Goal: Information Seeking & Learning: Stay updated

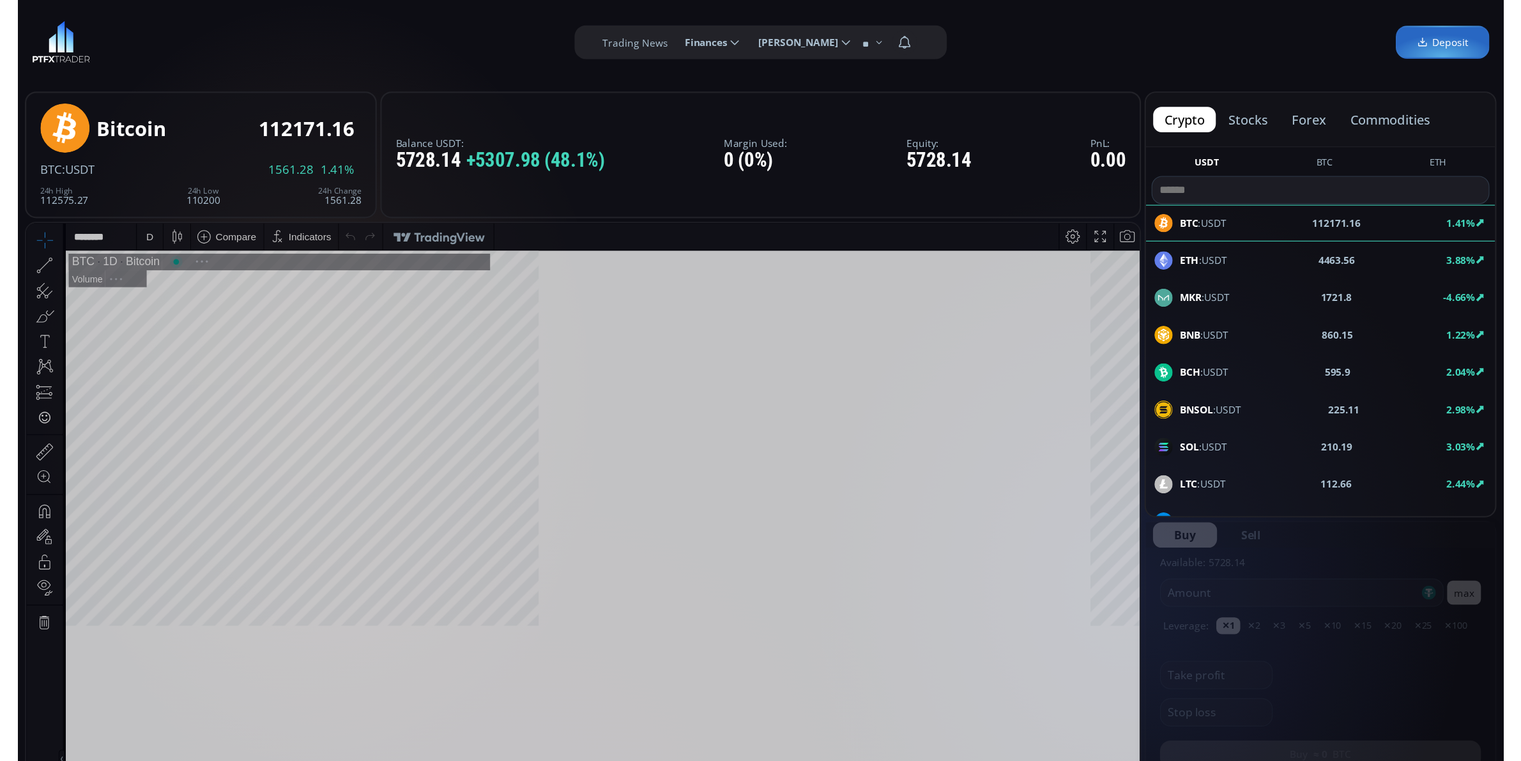
scroll to position [179, 0]
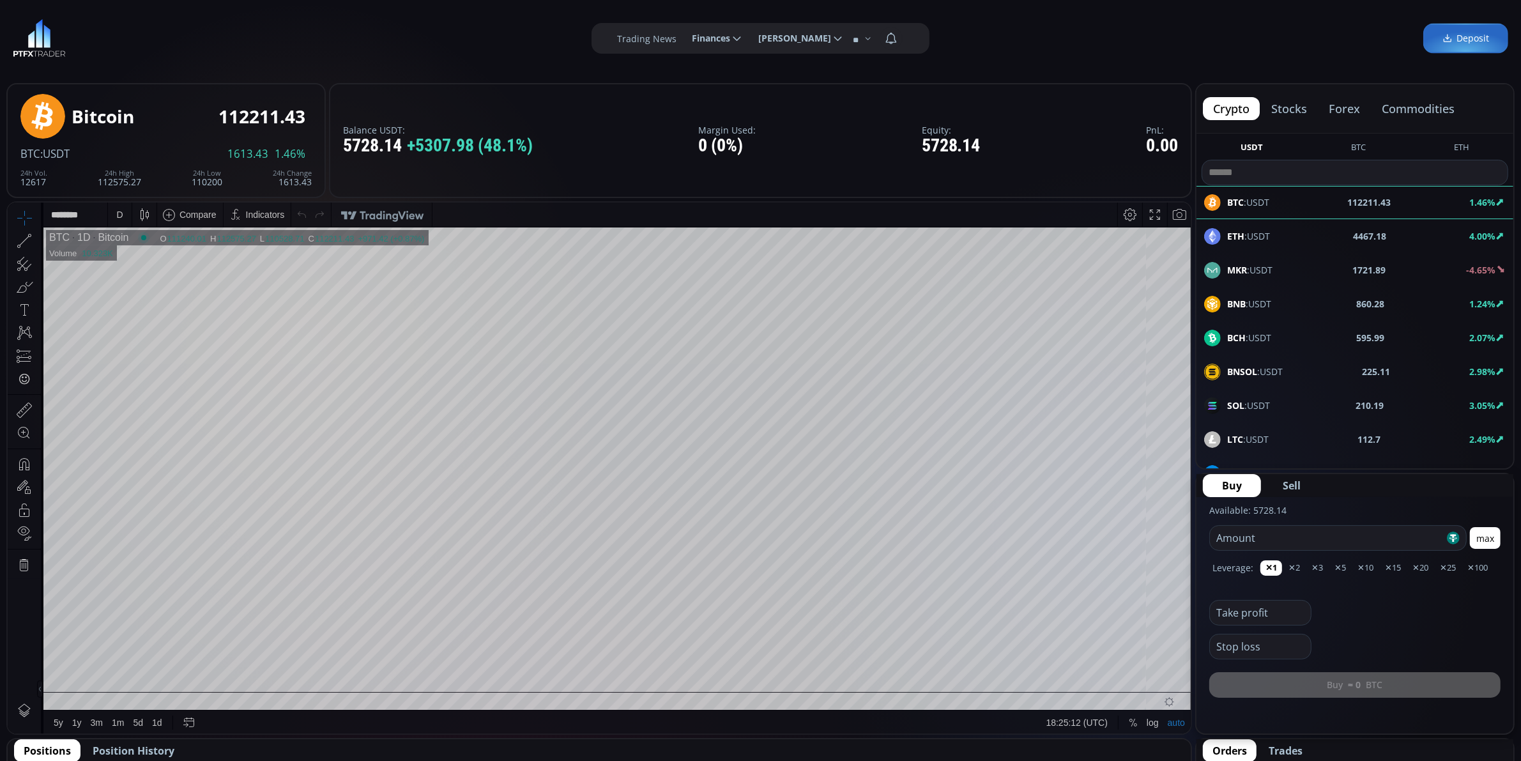
click at [1295, 243] on div "ETH :USDT 4467.18 4.00%" at bounding box center [1354, 236] width 301 height 17
click at [116, 213] on div "D" at bounding box center [119, 214] width 6 height 10
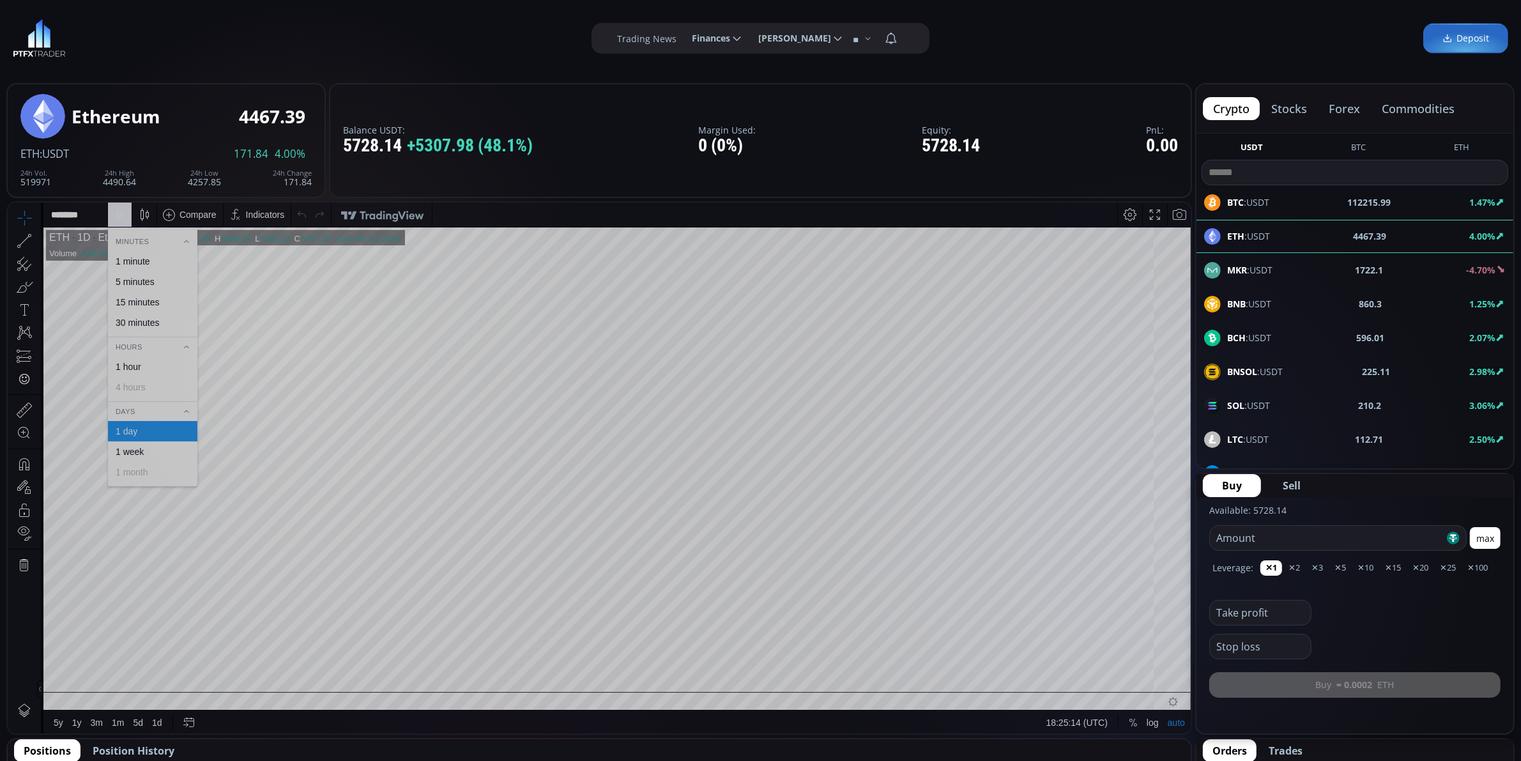
click at [144, 254] on div "1 minute" at bounding box center [152, 260] width 89 height 20
click at [1348, 423] on div "SOL :USDT 210.23 3.02%" at bounding box center [1354, 439] width 317 height 33
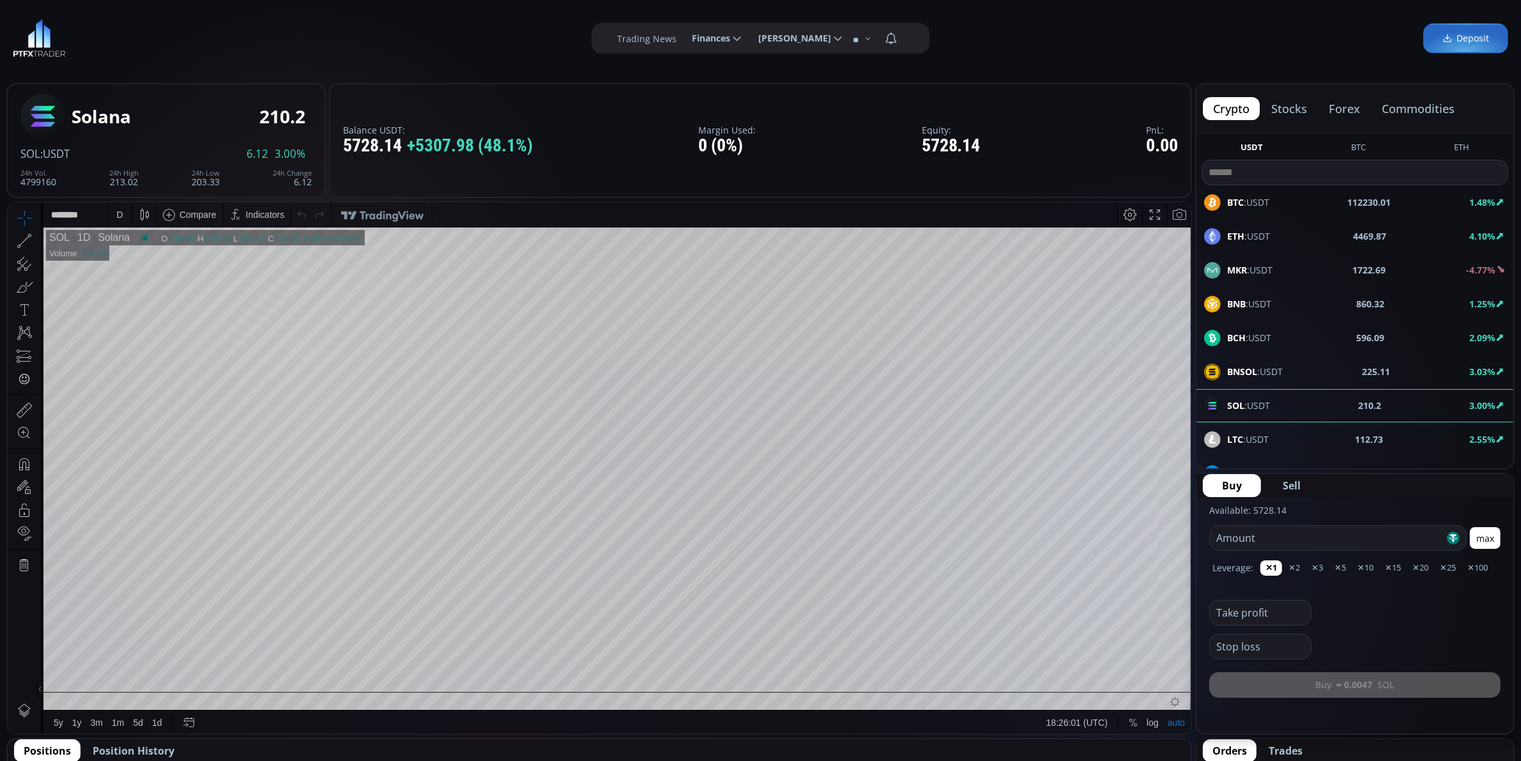
click at [129, 216] on div "D" at bounding box center [120, 214] width 24 height 24
click at [124, 266] on div "1 minute" at bounding box center [152, 260] width 89 height 20
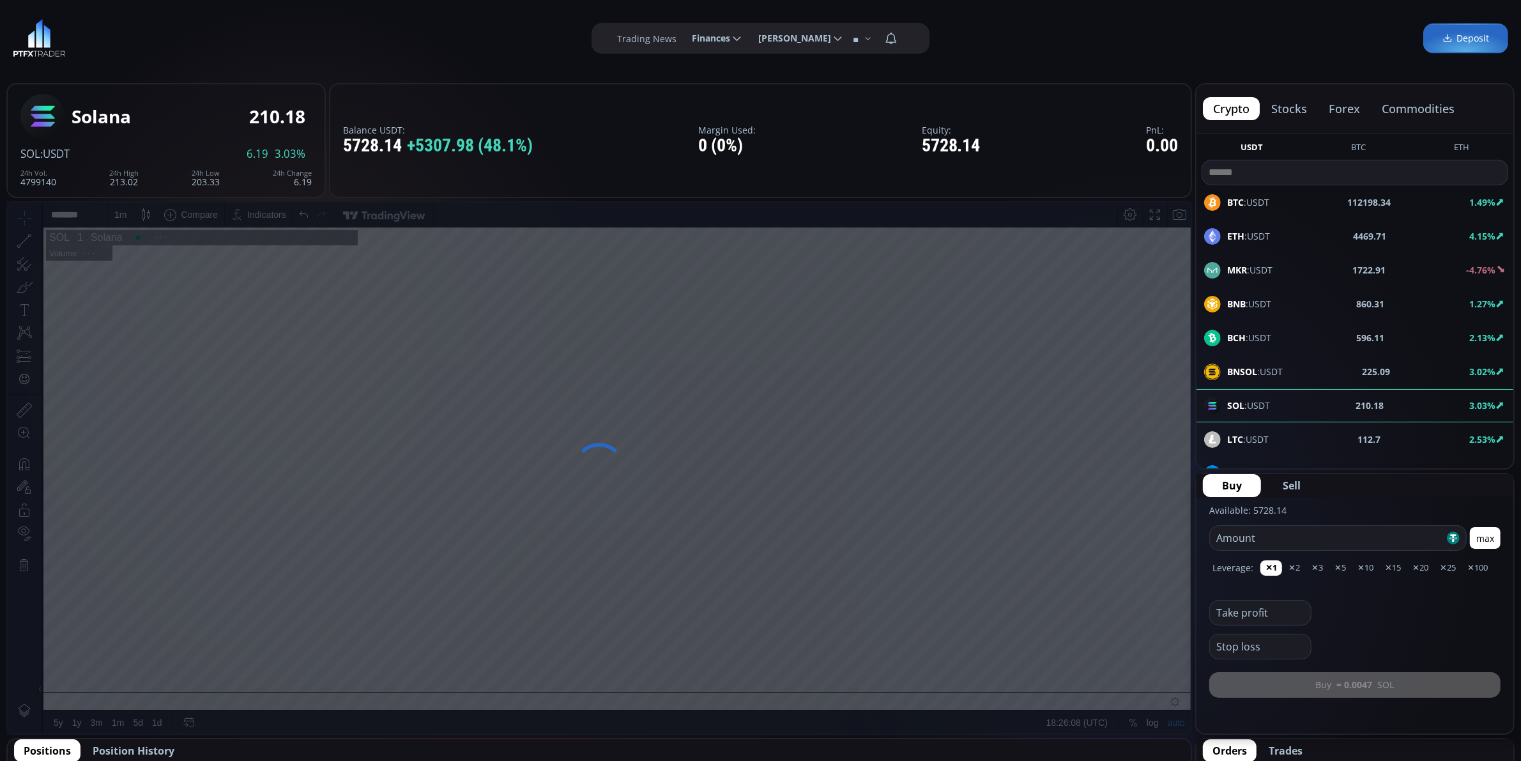
scroll to position [80, 0]
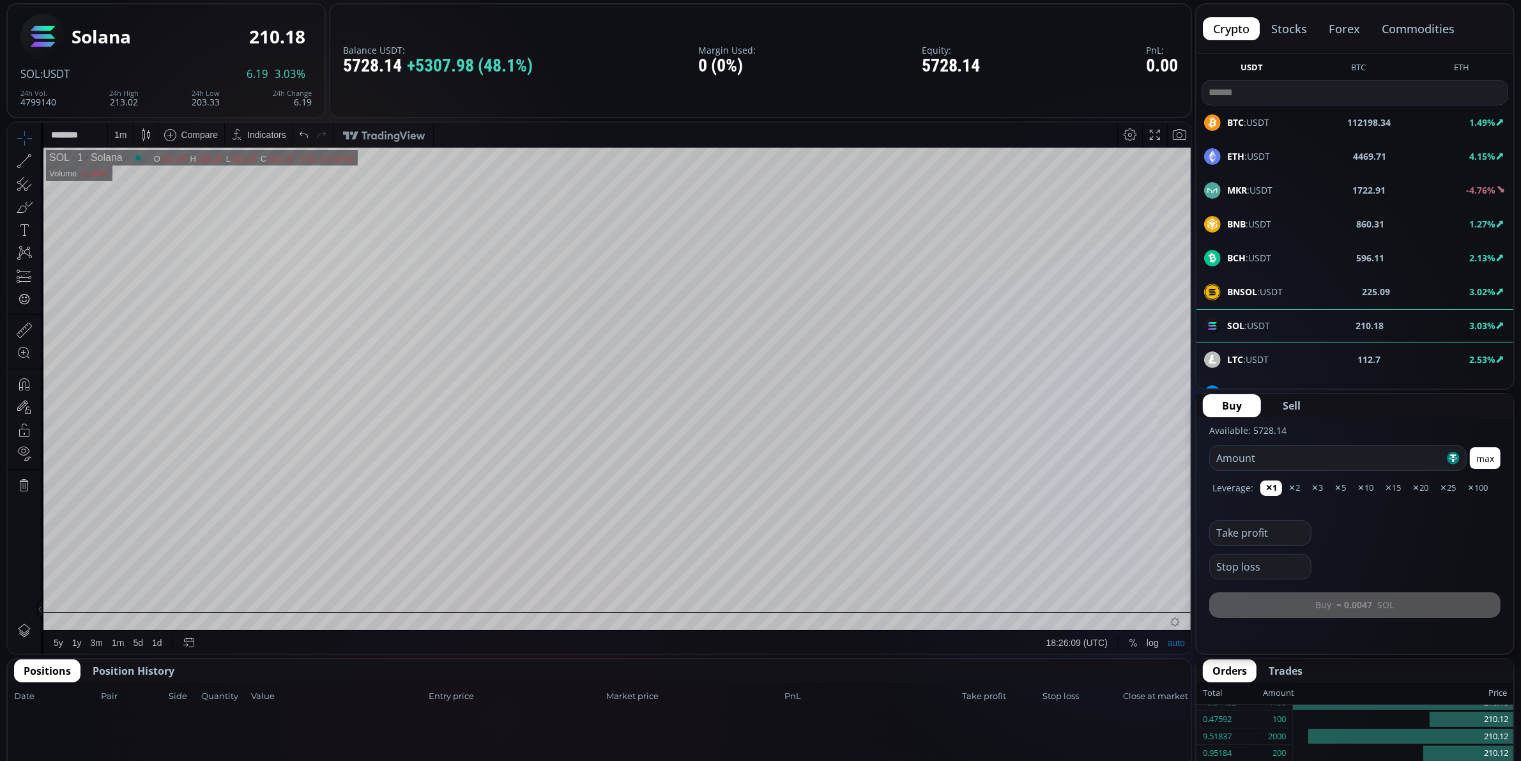
click at [1326, 264] on div "BCH :USDT 596.11 2.13%" at bounding box center [1354, 258] width 301 height 17
click at [119, 139] on div "D" at bounding box center [119, 134] width 6 height 10
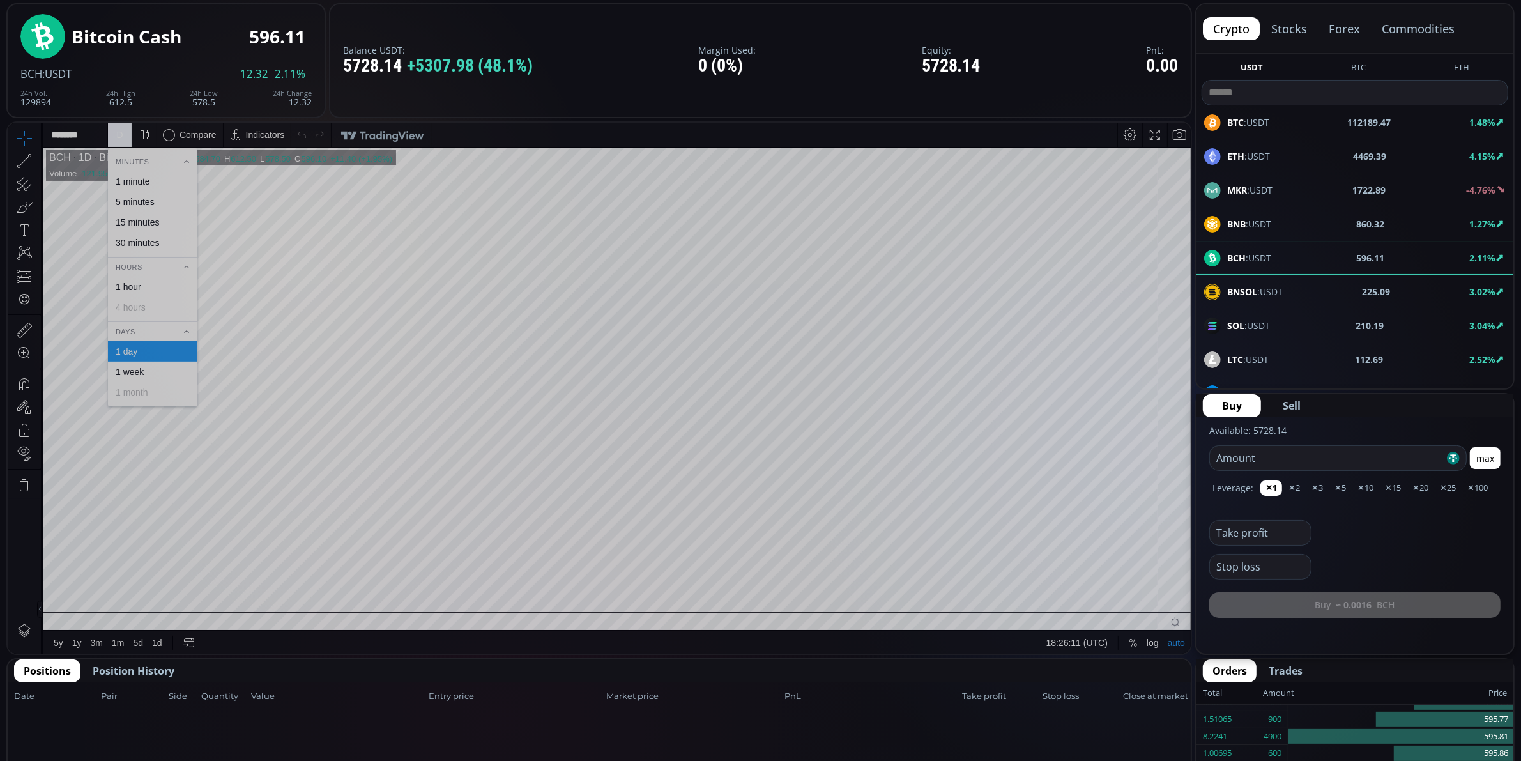
click at [137, 176] on div "1 minute" at bounding box center [133, 181] width 34 height 10
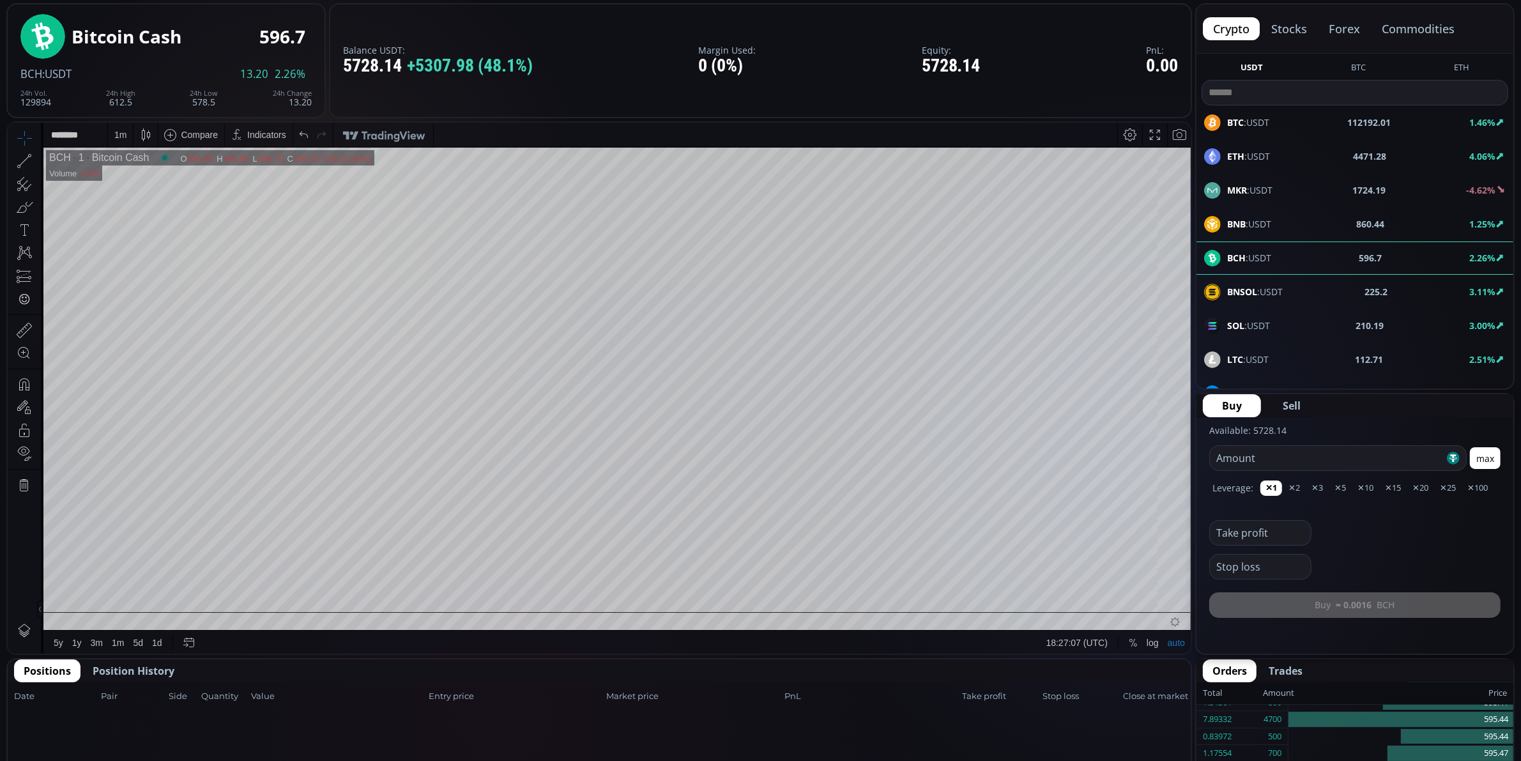
click at [1304, 343] on div "SOL :USDT 210.19 3.00%" at bounding box center [1354, 359] width 317 height 33
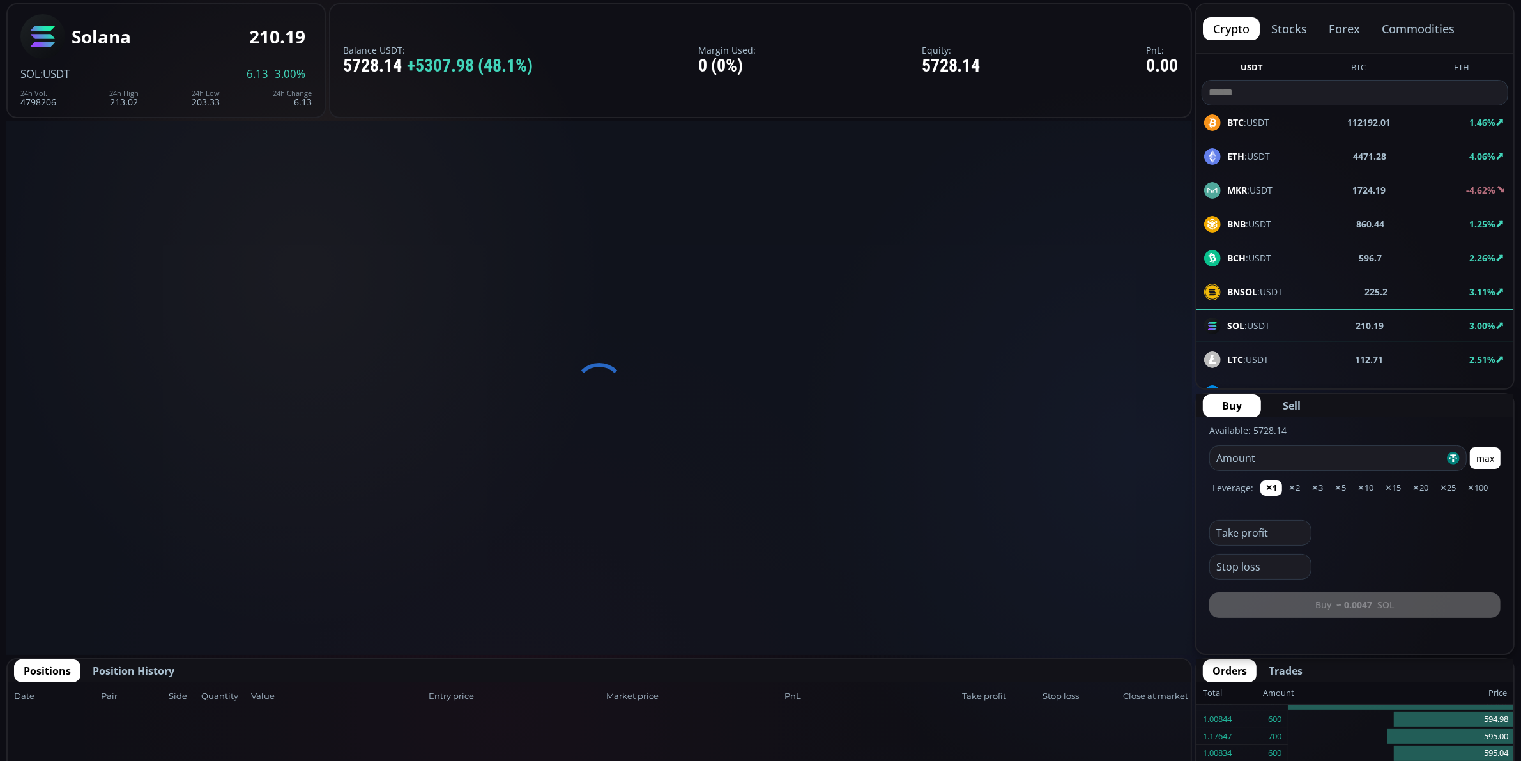
click at [1304, 358] on div "LTC :USDT 112.71 2.51%" at bounding box center [1354, 359] width 301 height 17
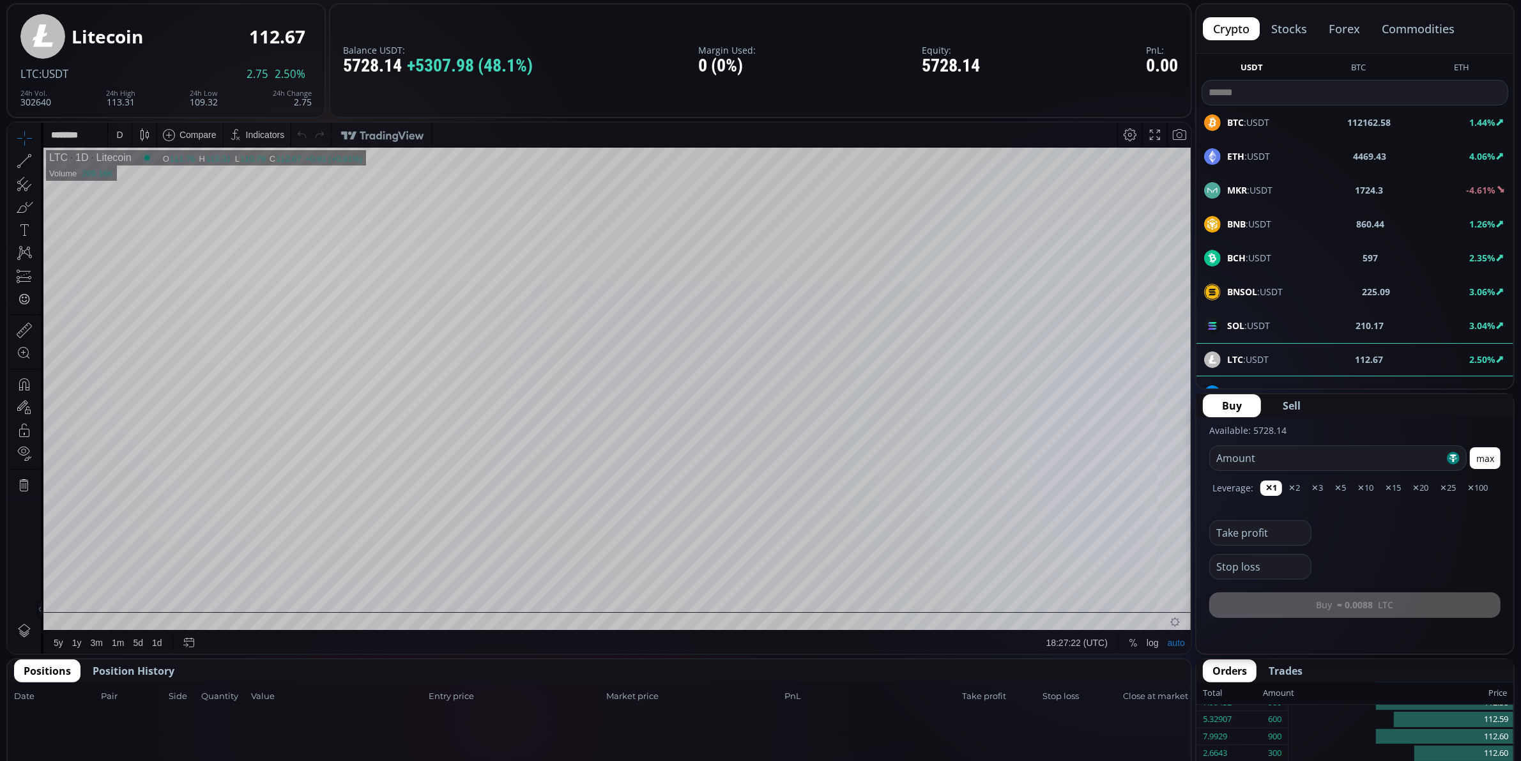
click at [123, 133] on div "D" at bounding box center [119, 134] width 11 height 24
click at [126, 184] on div "1 minute" at bounding box center [133, 181] width 34 height 10
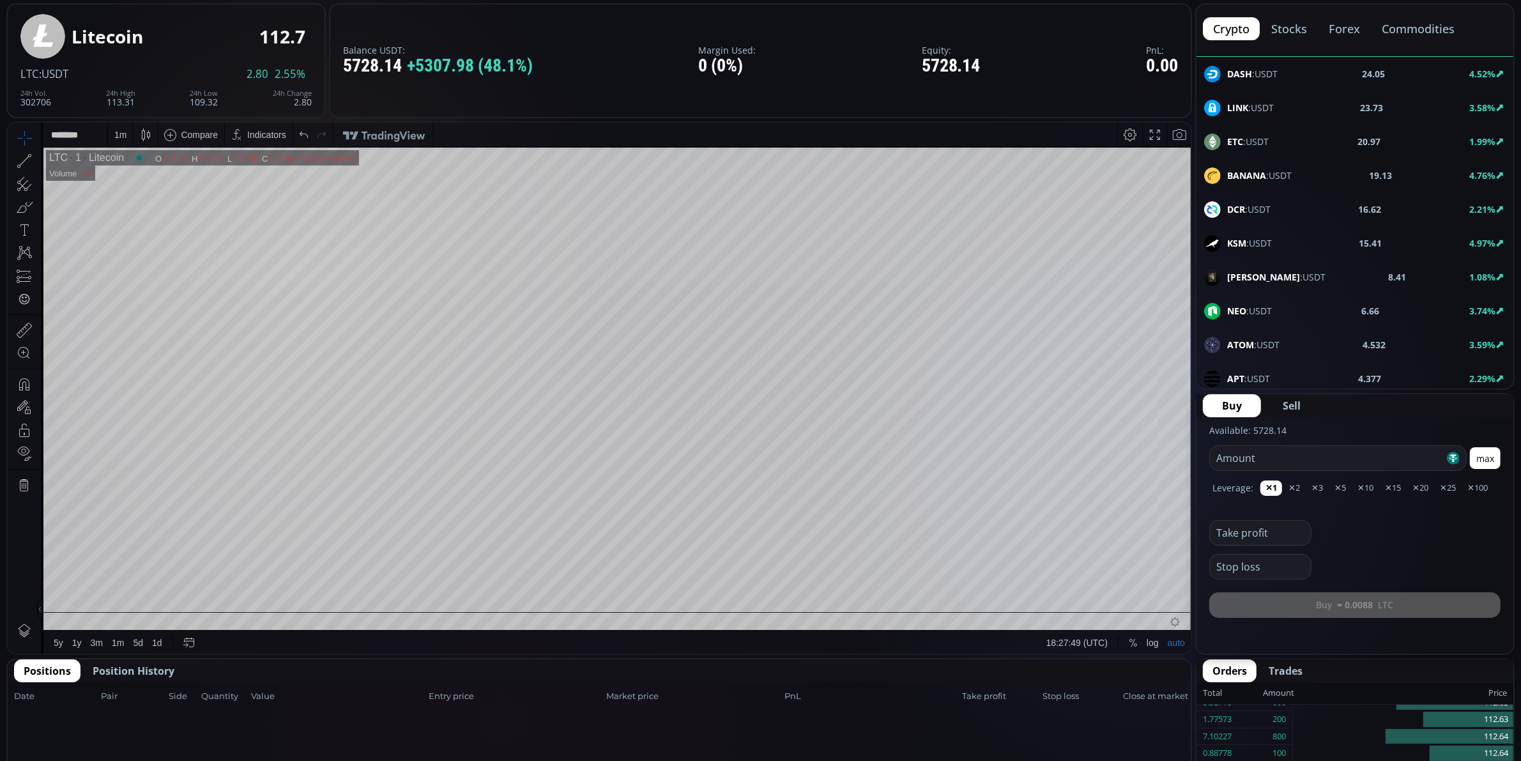
scroll to position [479, 0]
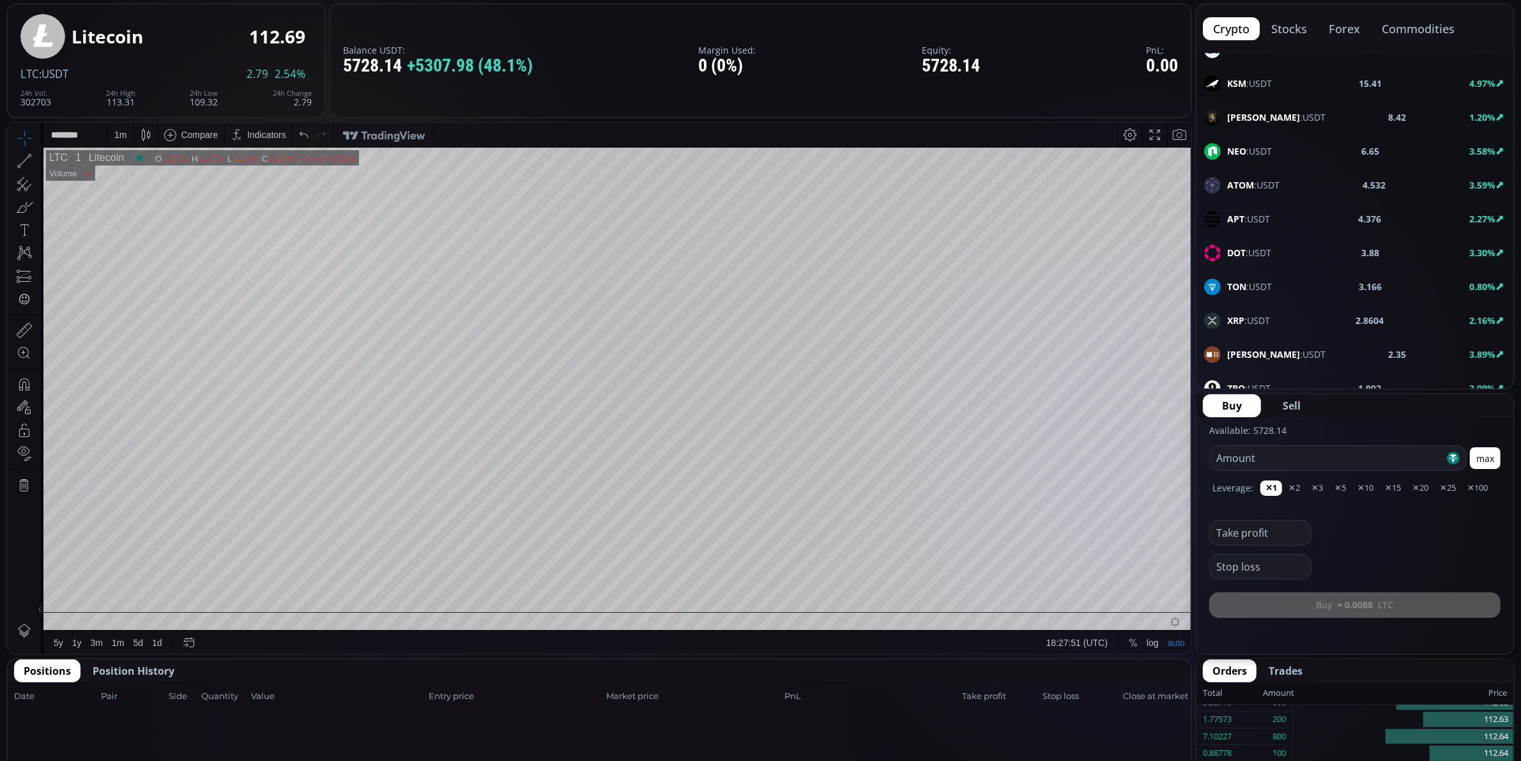
click at [1285, 329] on div "XRP :USDT 2.8604 2.16%" at bounding box center [1354, 320] width 301 height 17
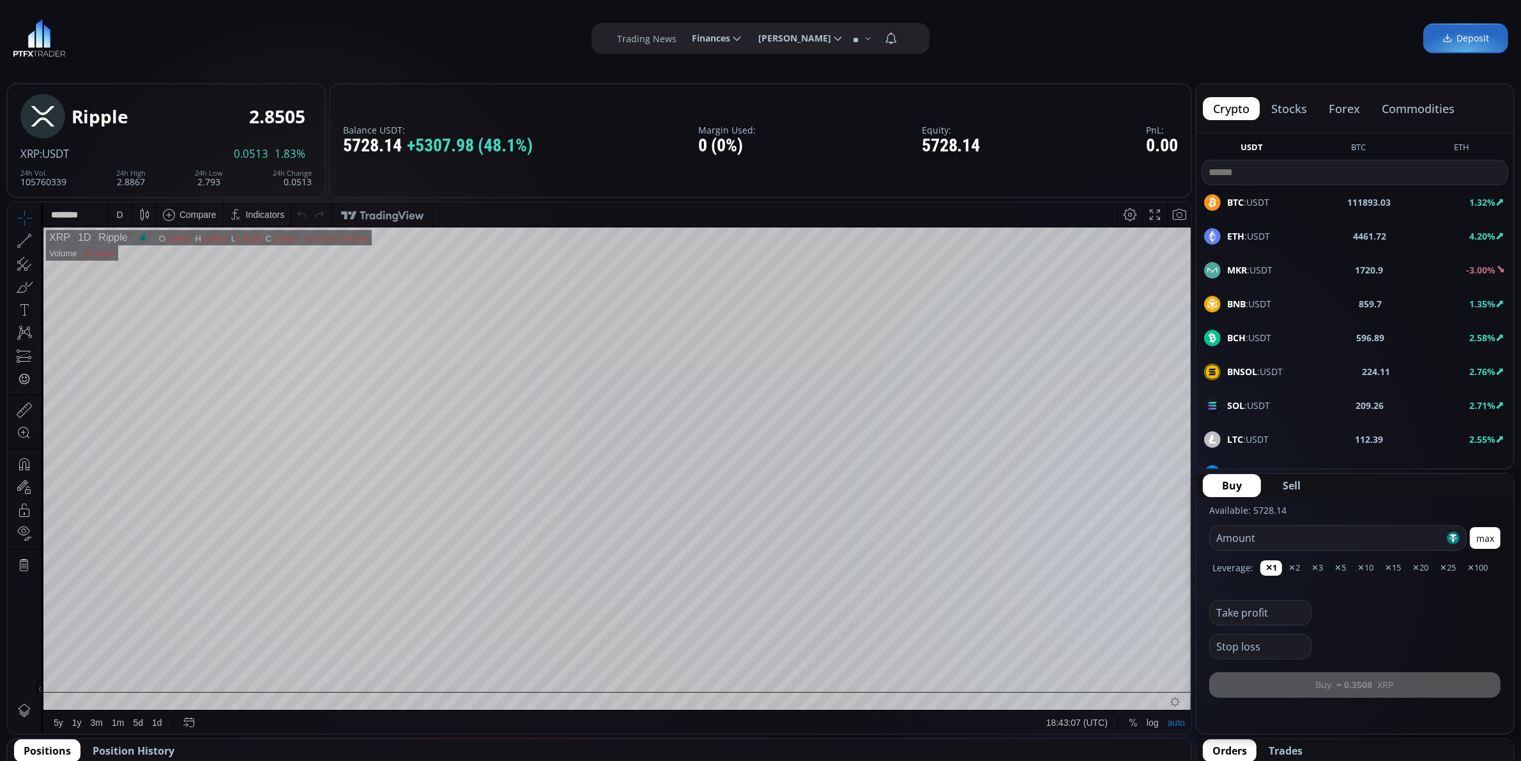
scroll to position [479, 0]
